Goal: Transaction & Acquisition: Purchase product/service

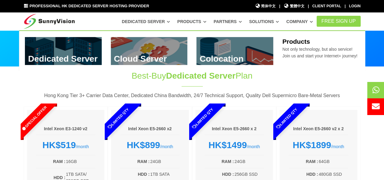
click at [149, 48] on link at bounding box center [149, 51] width 77 height 28
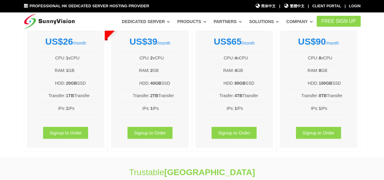
scroll to position [91, 0]
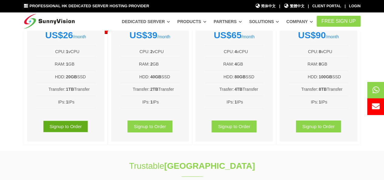
click at [73, 125] on link "Signup to Order" at bounding box center [65, 126] width 45 height 12
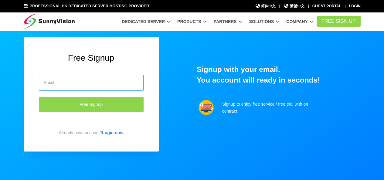
click at [94, 81] on input "email" at bounding box center [91, 83] width 105 height 16
type input "kchapman038@gmail.com"
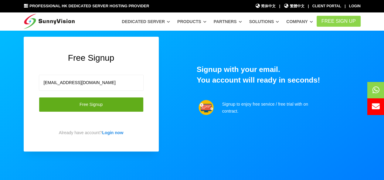
click at [100, 100] on button "Free Signup" at bounding box center [91, 104] width 105 height 15
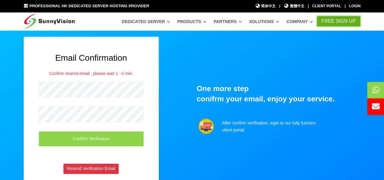
click at [327, 21] on link "FREE Sign Up" at bounding box center [338, 21] width 44 height 11
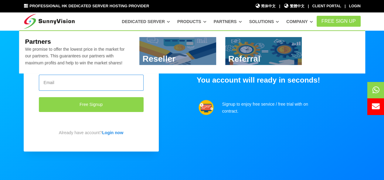
click at [90, 87] on input "email" at bounding box center [91, 83] width 105 height 16
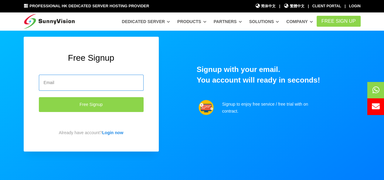
paste input "kchapman038@gmail.com"
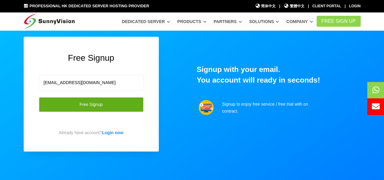
type input "kchapman038@gmail.com"
click at [56, 105] on button "Free Signup" at bounding box center [91, 104] width 105 height 15
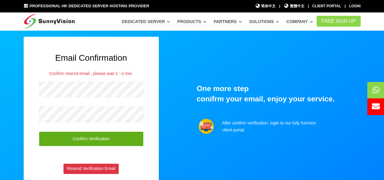
click at [86, 134] on button "Confirm Verification" at bounding box center [91, 138] width 105 height 15
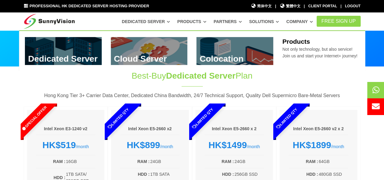
click at [154, 48] on link at bounding box center [149, 51] width 77 height 28
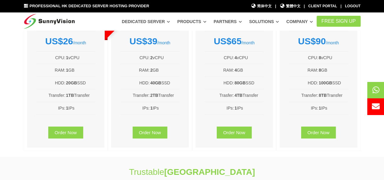
scroll to position [91, 0]
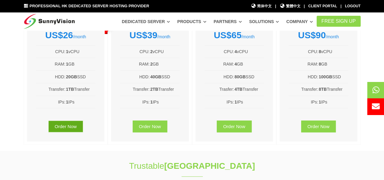
click at [64, 126] on link "Order Now" at bounding box center [65, 126] width 35 height 12
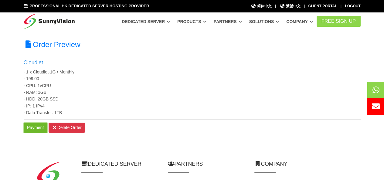
click at [28, 128] on link "Payment" at bounding box center [36, 128] width 24 height 10
